Goal: Task Accomplishment & Management: Use online tool/utility

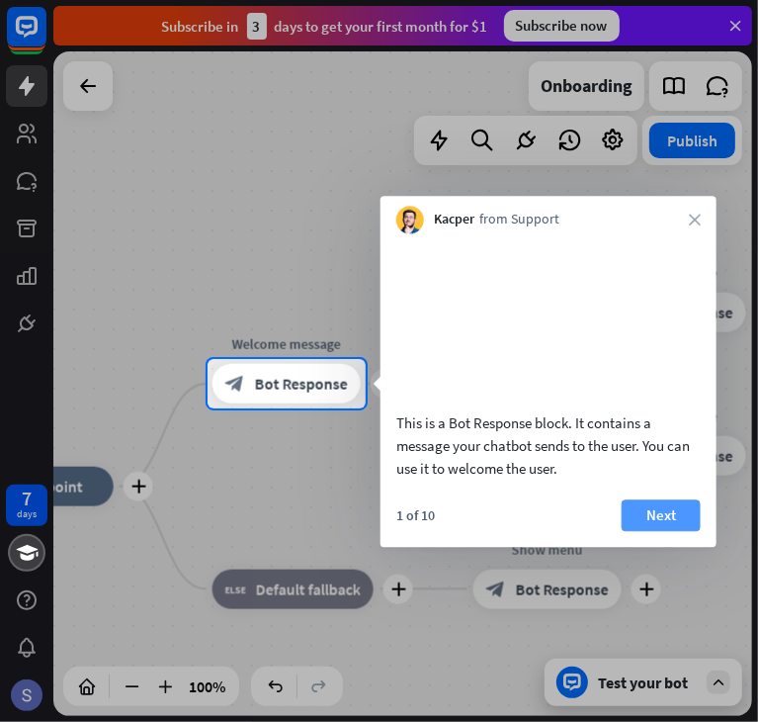
click at [650, 531] on button "Next" at bounding box center [661, 515] width 79 height 32
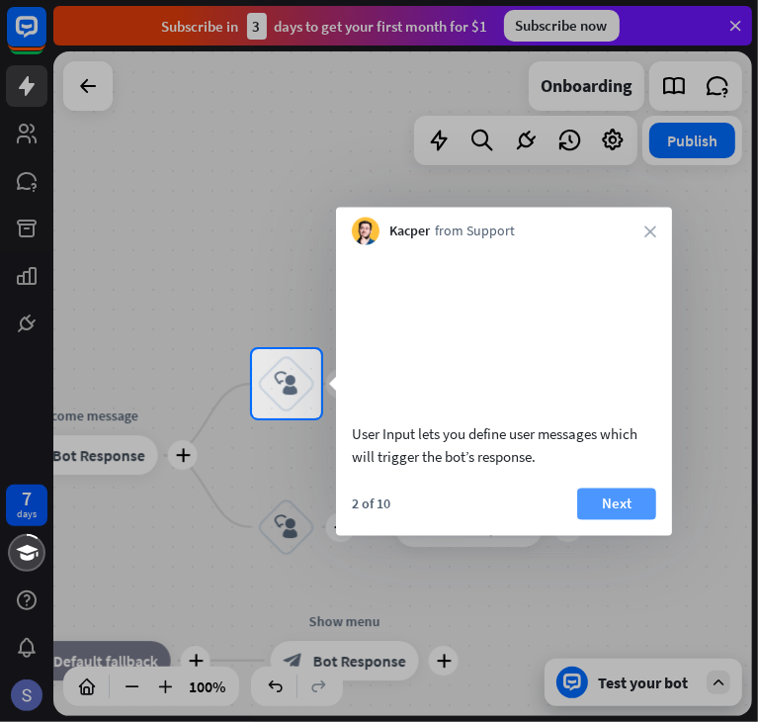
click at [616, 519] on button "Next" at bounding box center [617, 504] width 79 height 32
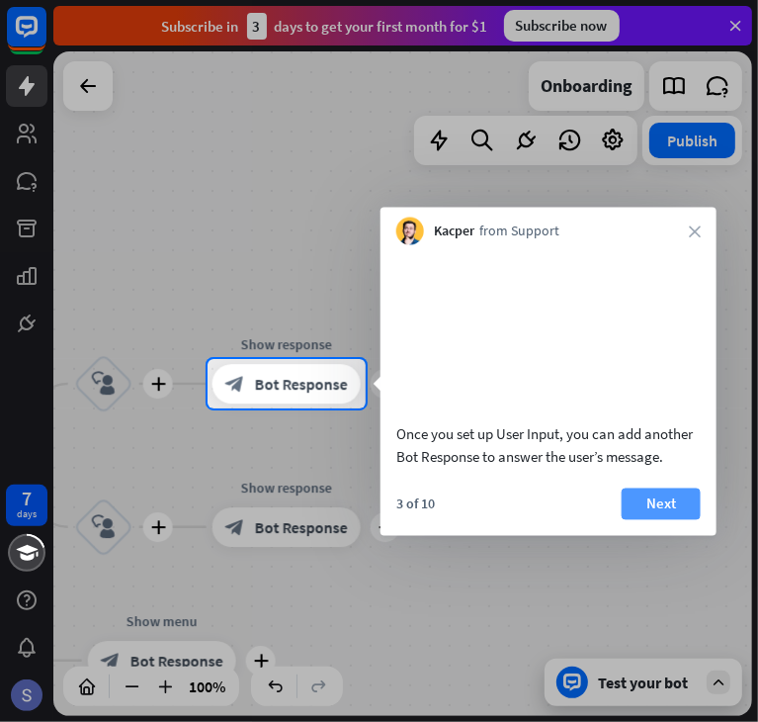
click at [662, 519] on button "Next" at bounding box center [661, 504] width 79 height 32
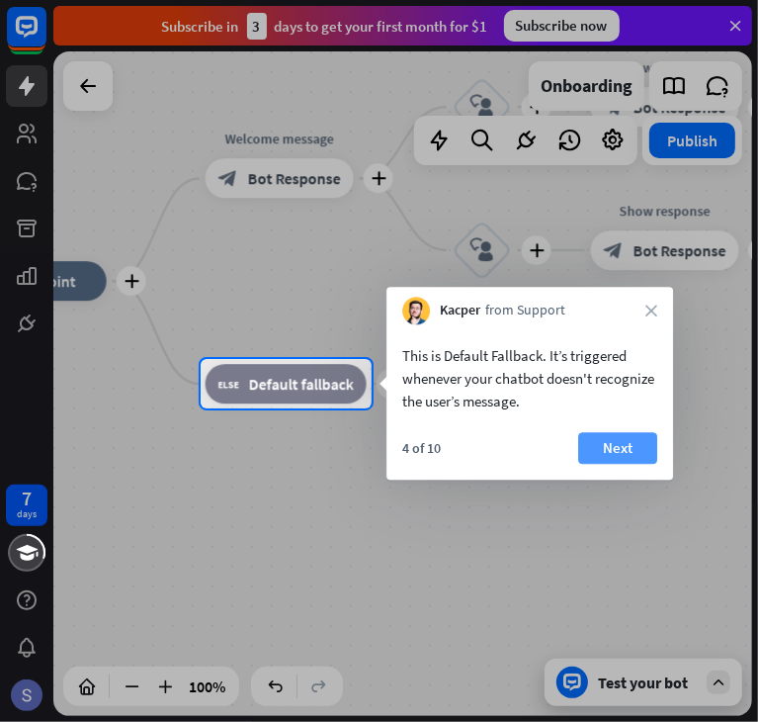
click at [621, 435] on button "Next" at bounding box center [618, 448] width 79 height 32
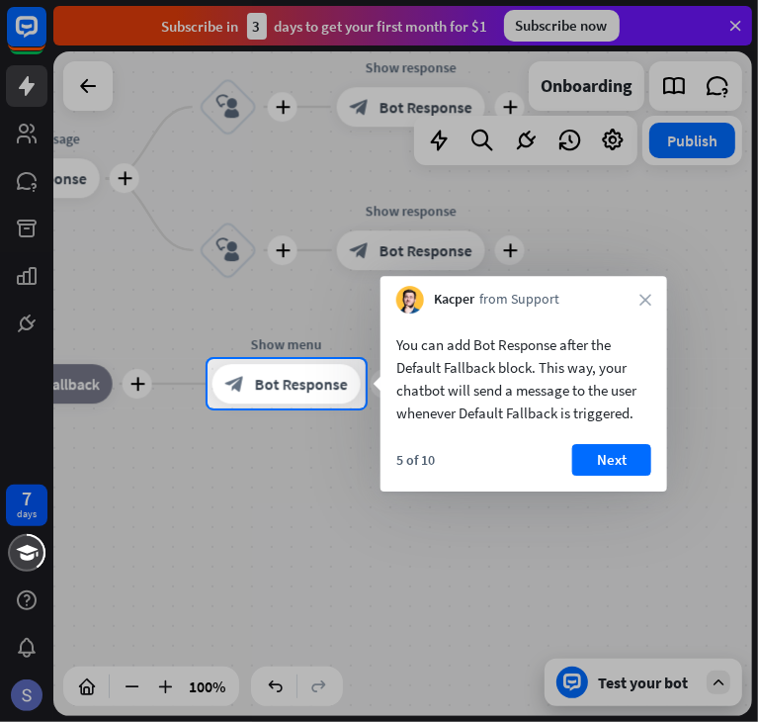
click at [650, 486] on div "5 of 10 Next" at bounding box center [524, 467] width 287 height 47
click at [629, 460] on button "Next" at bounding box center [612, 460] width 79 height 32
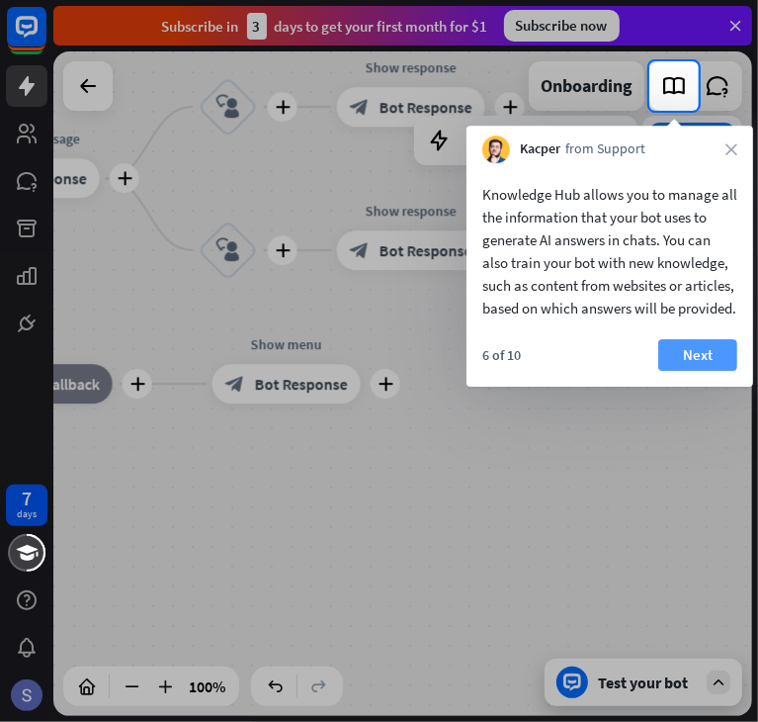
click at [684, 371] on button "Next" at bounding box center [698, 355] width 79 height 32
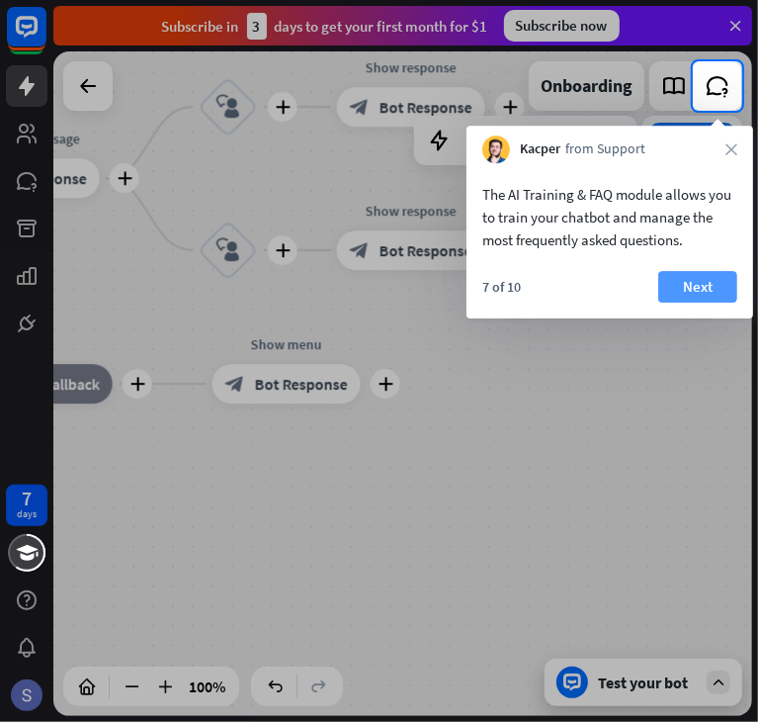
click at [701, 283] on button "Next" at bounding box center [698, 287] width 79 height 32
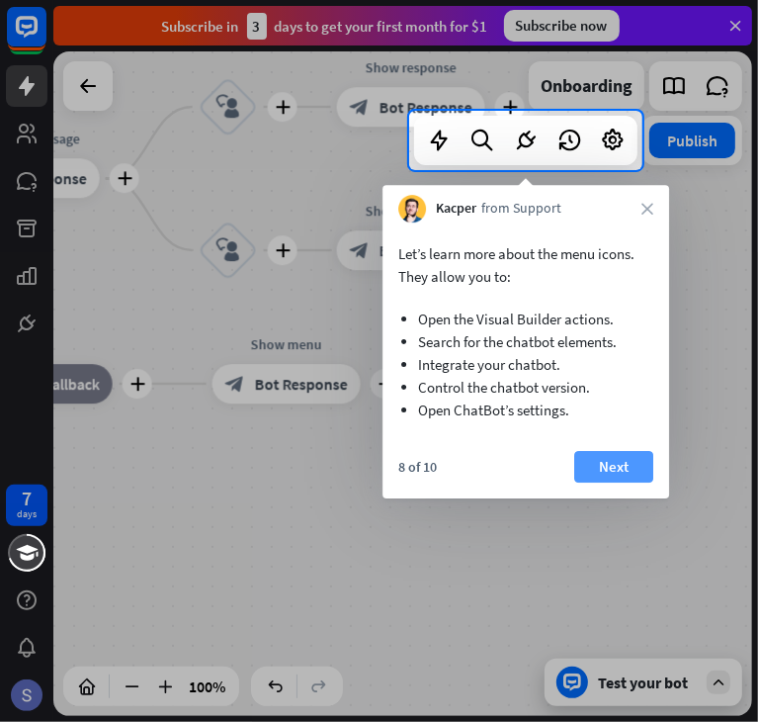
click at [599, 460] on button "Next" at bounding box center [614, 467] width 79 height 32
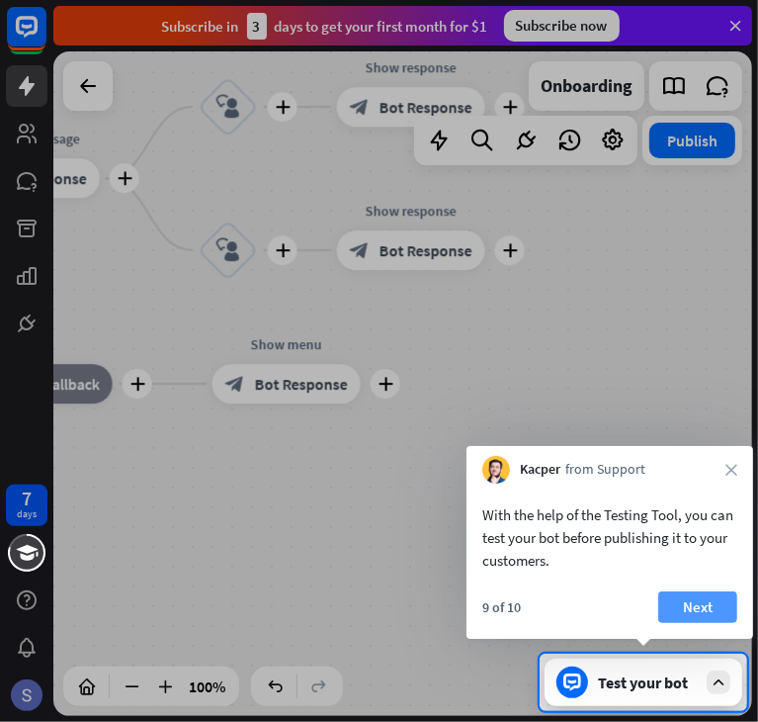
click at [701, 605] on button "Next" at bounding box center [698, 607] width 79 height 32
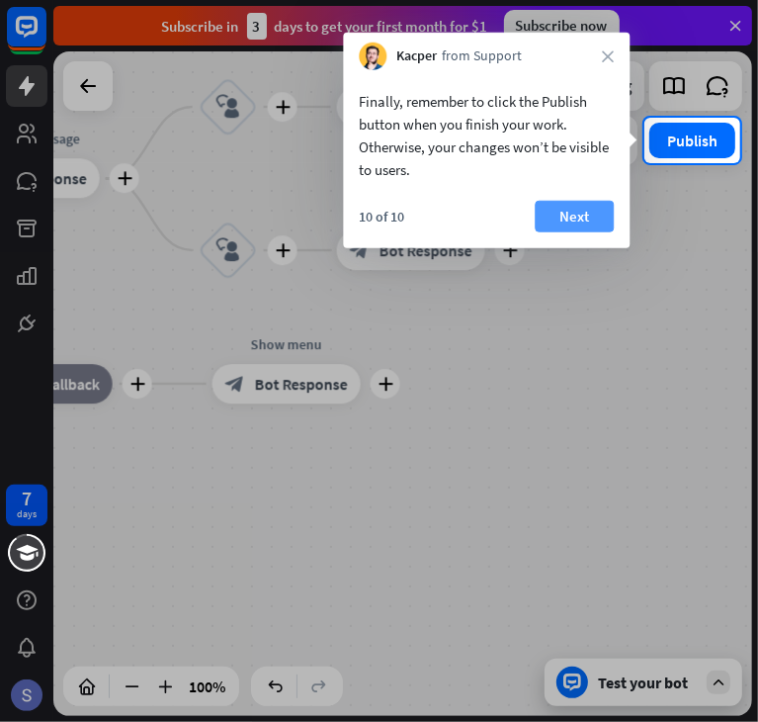
click at [577, 205] on button "Next" at bounding box center [574, 217] width 79 height 32
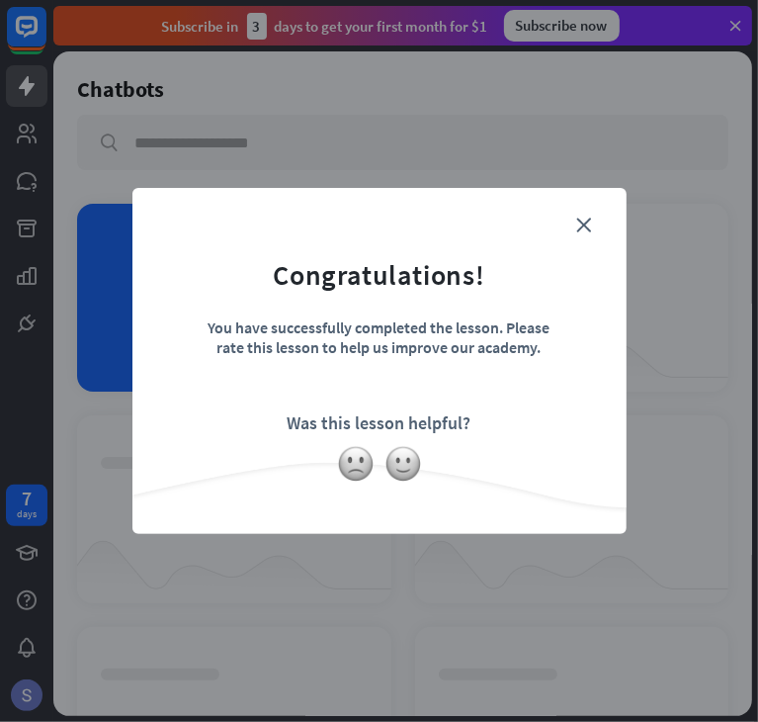
click at [596, 208] on div "close Congratulations! You have successfully completed the lesson. Please rate …" at bounding box center [380, 361] width 494 height 346
click at [585, 223] on icon "close" at bounding box center [585, 225] width 15 height 15
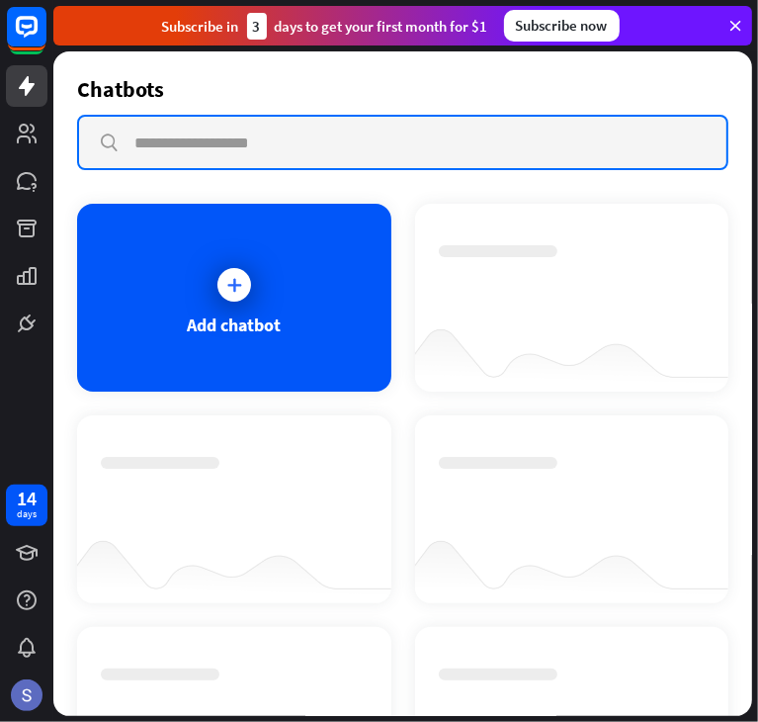
click at [217, 132] on input "text" at bounding box center [403, 142] width 648 height 51
click at [167, 134] on input "text" at bounding box center [403, 142] width 648 height 51
paste input "**********"
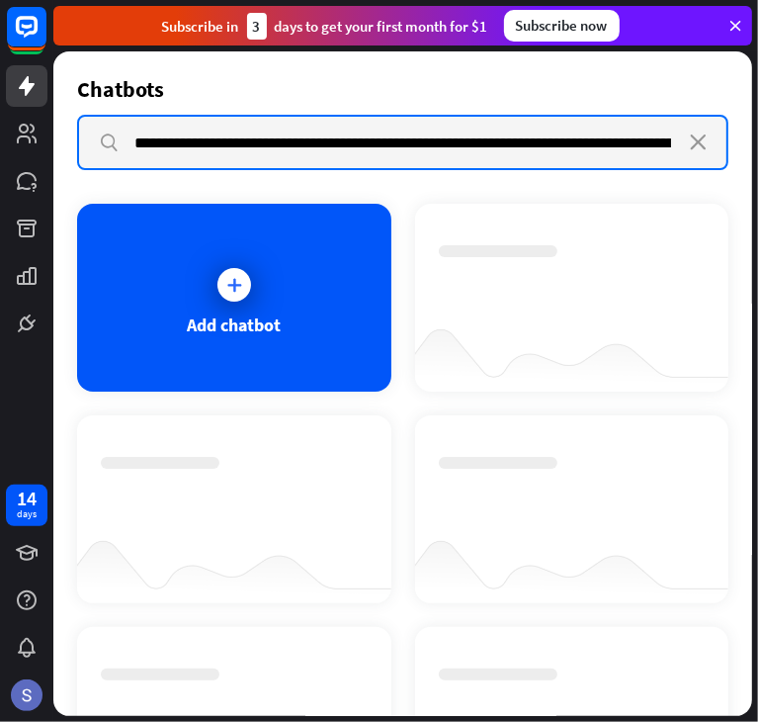
scroll to position [0, 1145]
click at [167, 134] on input "**********" at bounding box center [396, 142] width 634 height 51
type input "**********"
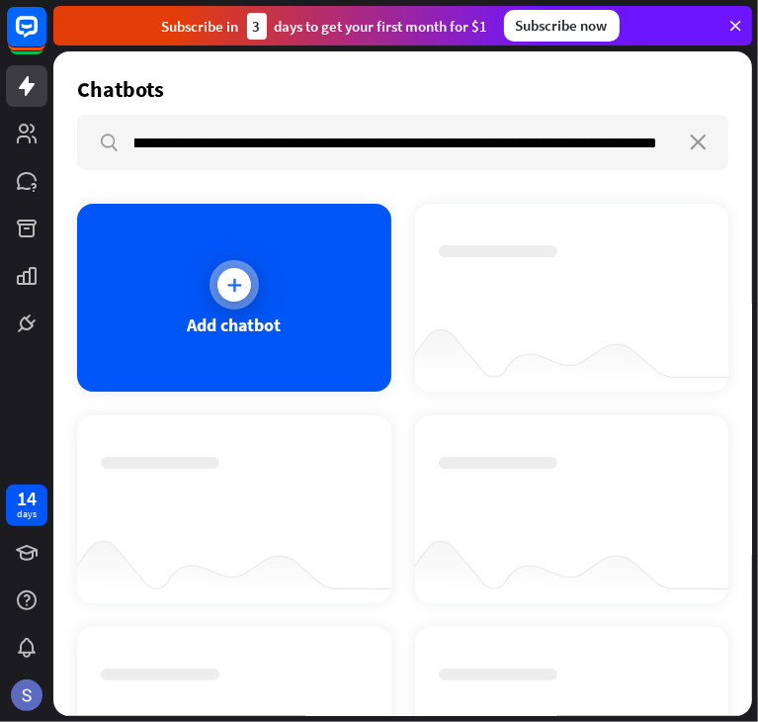
scroll to position [0, 0]
click at [224, 278] on icon at bounding box center [234, 285] width 20 height 20
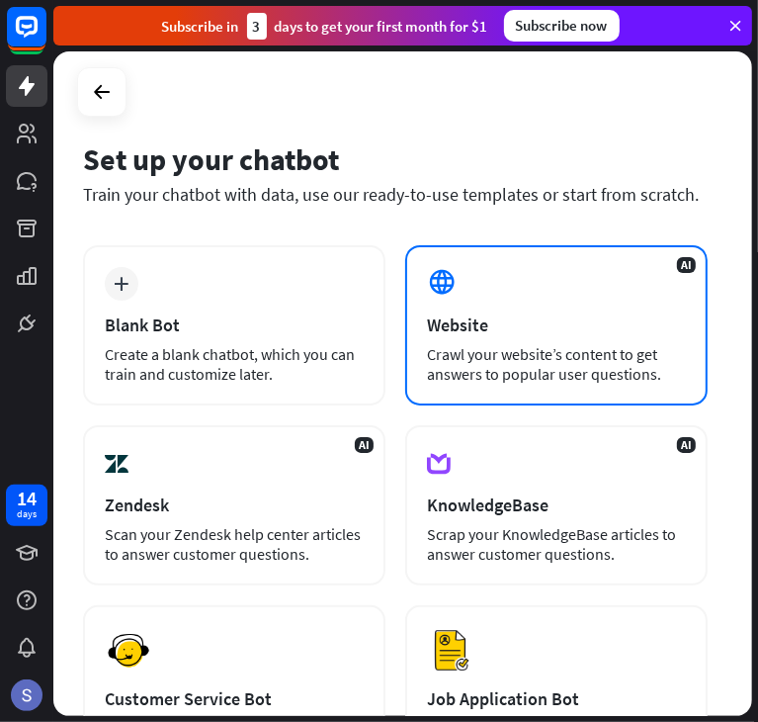
click at [478, 318] on div "Website" at bounding box center [556, 324] width 259 height 23
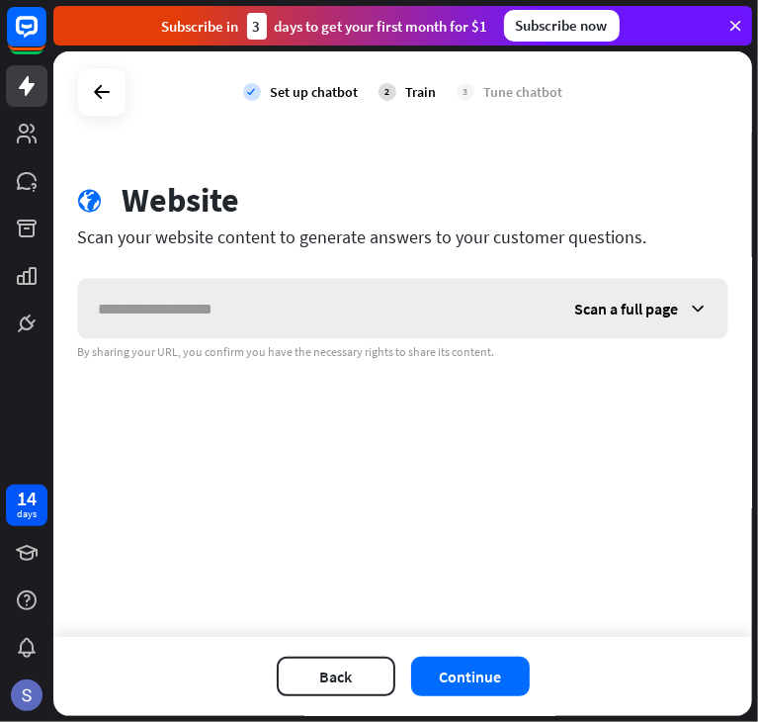
click at [207, 312] on input "text" at bounding box center [316, 308] width 477 height 59
type input "**********"
click at [95, 92] on icon at bounding box center [102, 92] width 24 height 24
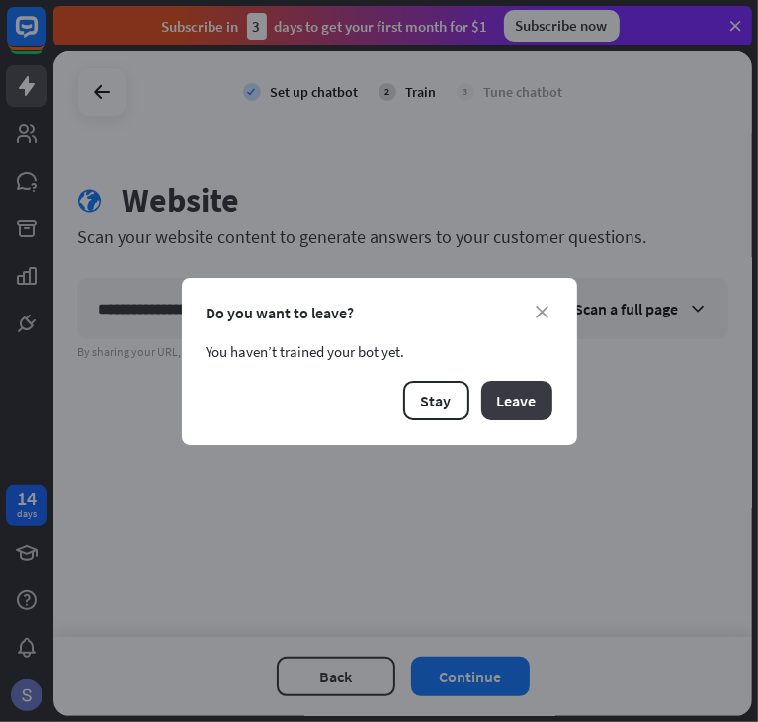
click at [513, 390] on button "Leave" at bounding box center [517, 401] width 71 height 40
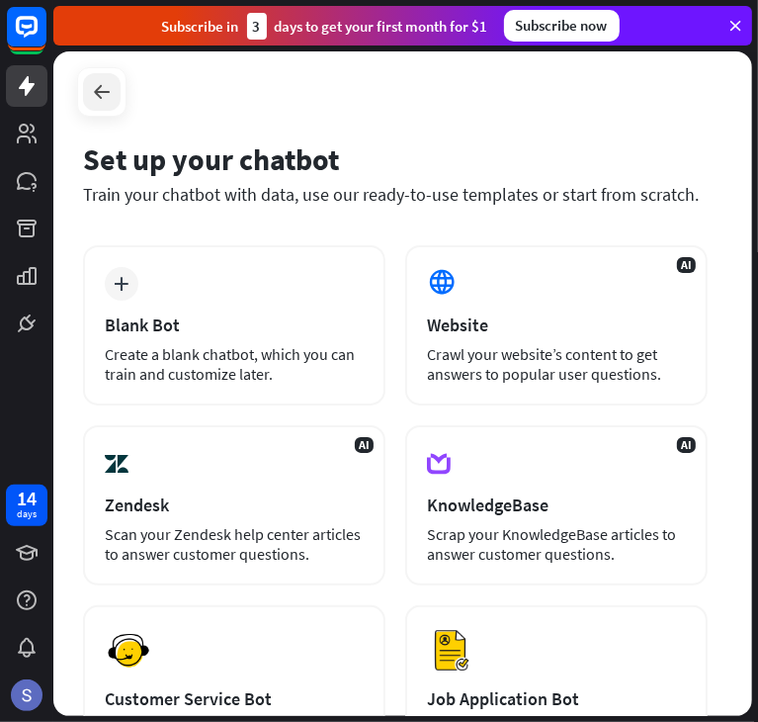
click at [91, 88] on icon at bounding box center [102, 92] width 24 height 24
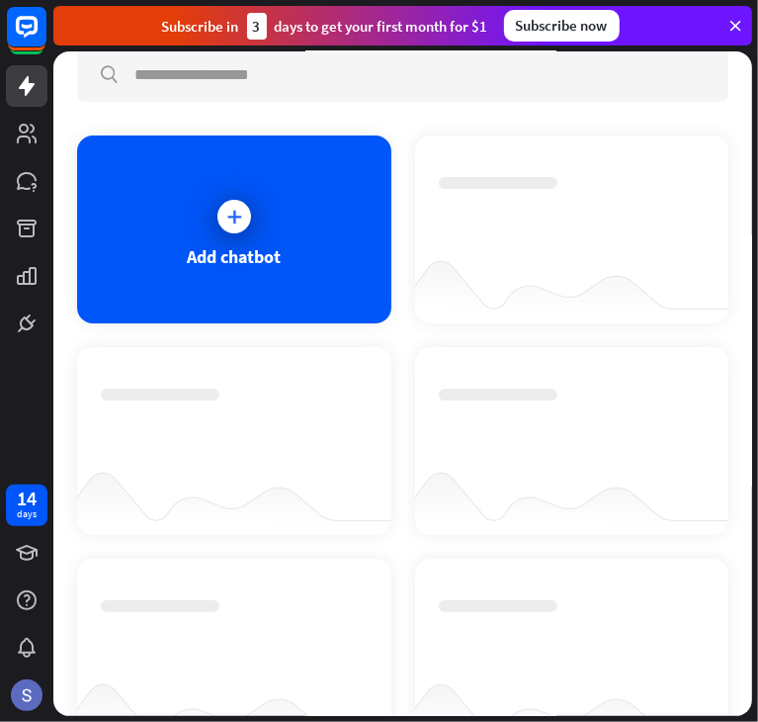
scroll to position [10, 0]
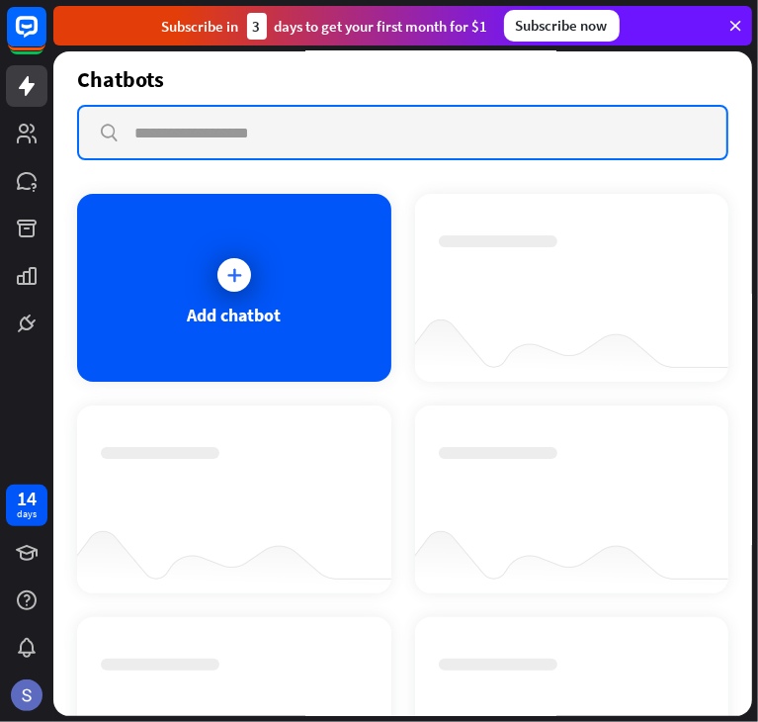
click at [210, 126] on input "text" at bounding box center [403, 132] width 648 height 51
paste input "**********"
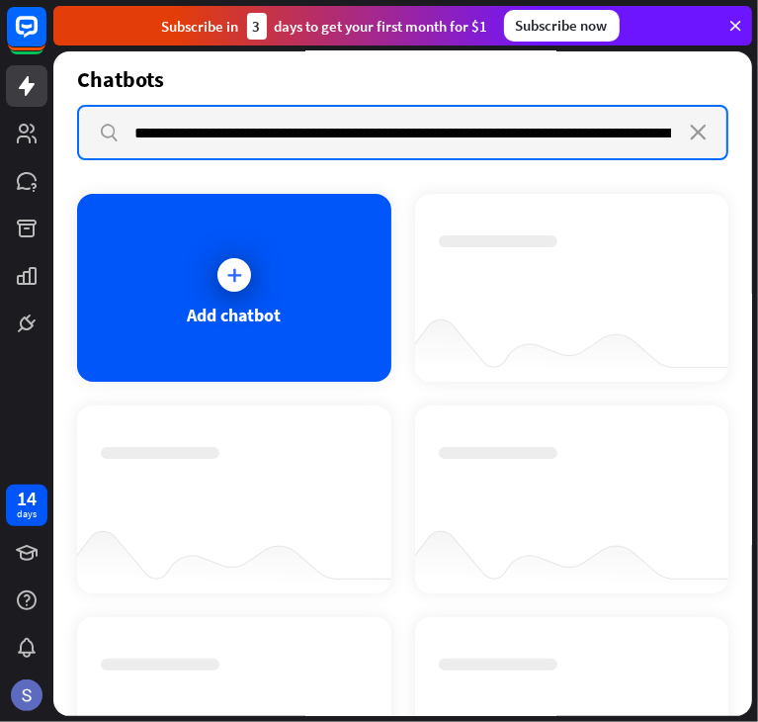
scroll to position [0, 1145]
type input "**********"
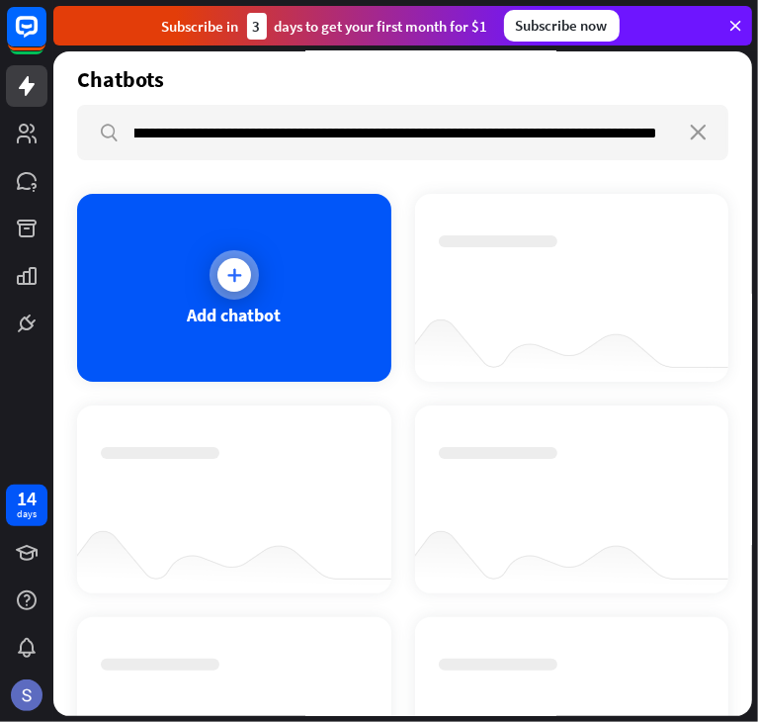
scroll to position [0, 0]
click at [200, 254] on div "Add chatbot" at bounding box center [234, 288] width 314 height 188
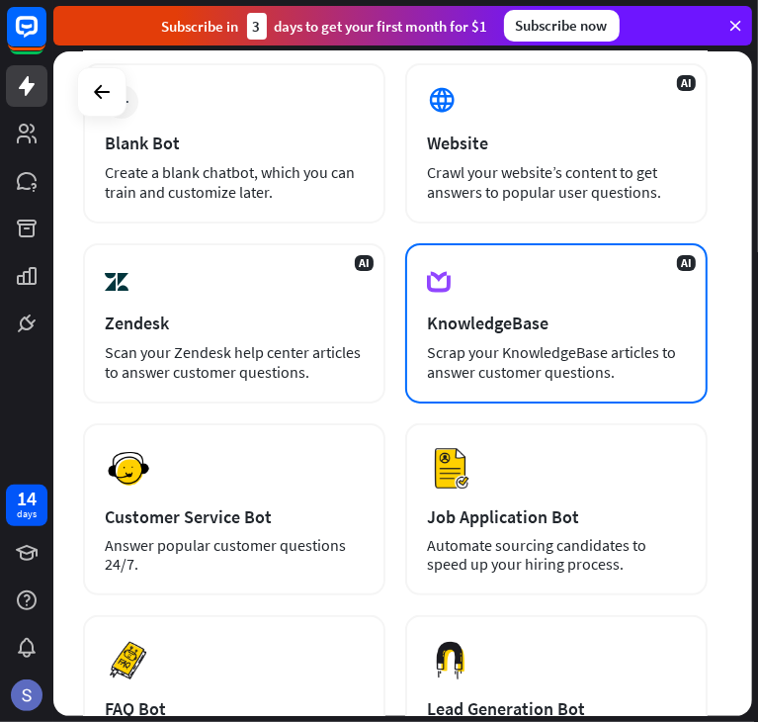
scroll to position [182, 0]
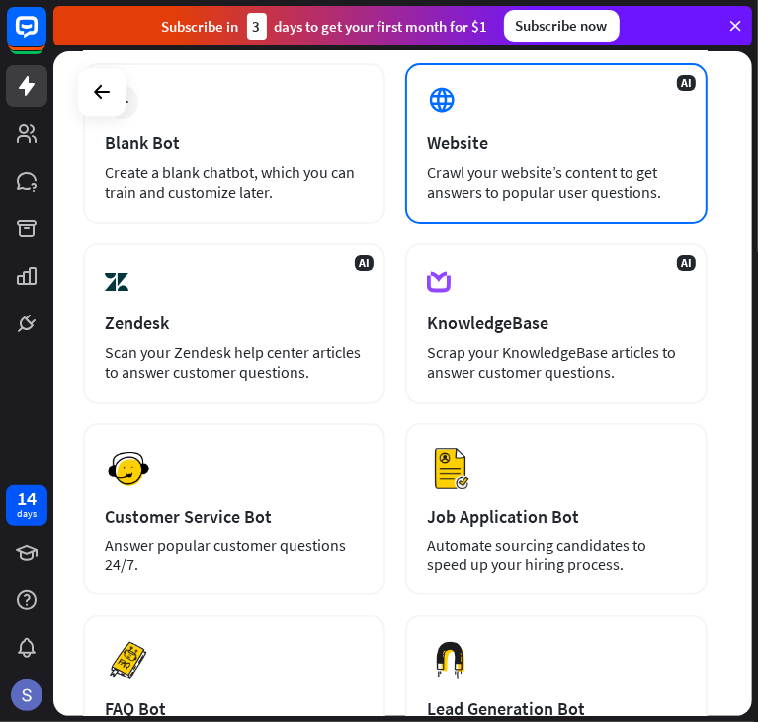
click at [510, 167] on div "Crawl your website’s content to get answers to popular user questions." at bounding box center [556, 182] width 259 height 40
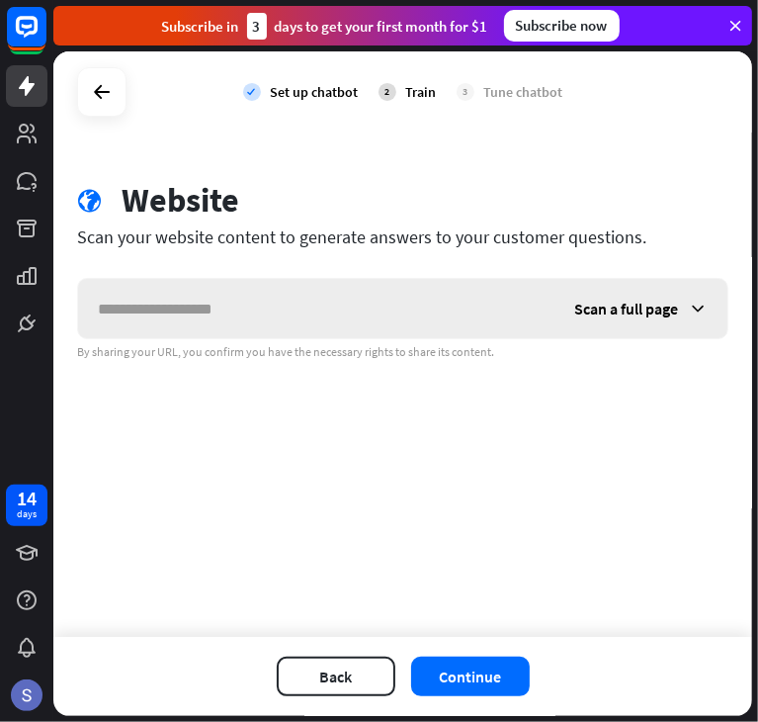
click at [222, 298] on input "text" at bounding box center [316, 308] width 477 height 59
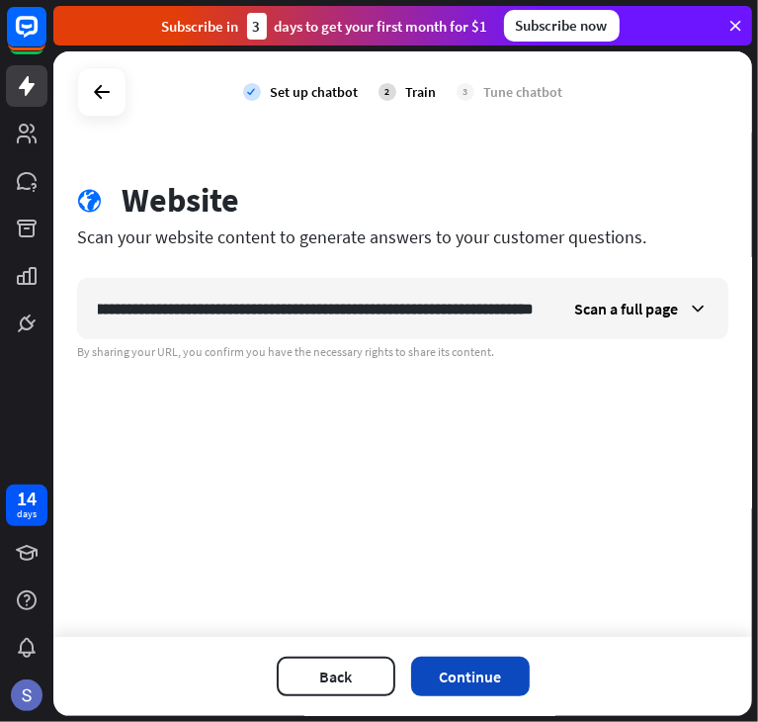
type input "**********"
click at [461, 670] on button "Continue" at bounding box center [470, 677] width 119 height 40
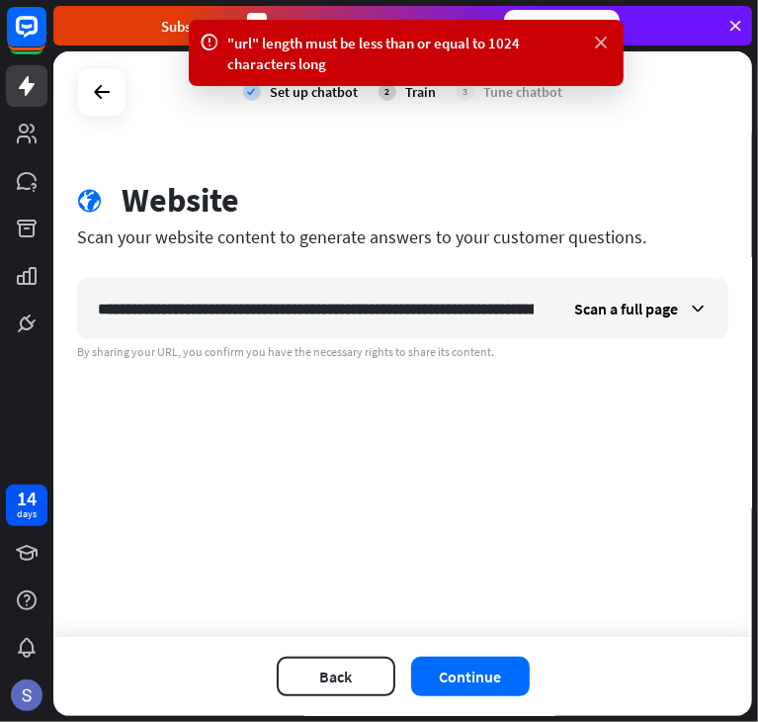
click at [593, 45] on icon at bounding box center [602, 43] width 20 height 21
